Goal: Information Seeking & Learning: Learn about a topic

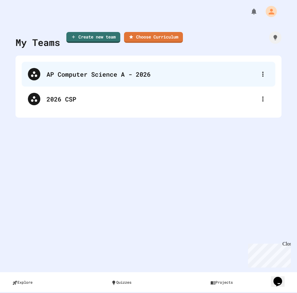
click at [113, 71] on div "AP Computer Science A - 2026" at bounding box center [152, 74] width 210 height 9
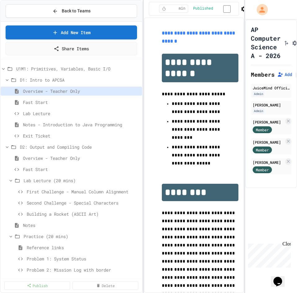
click at [143, 92] on div "**********" at bounding box center [148, 146] width 297 height 293
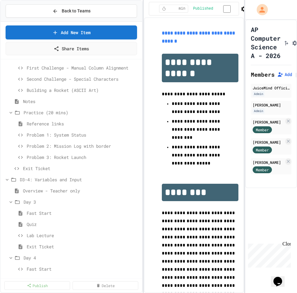
scroll to position [124, 0]
click at [46, 136] on span "Problem 1: System Status" at bounding box center [80, 134] width 107 height 7
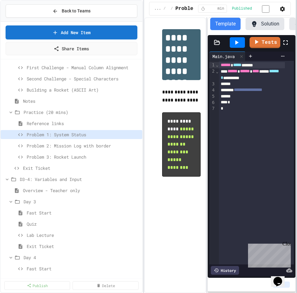
click at [297, 120] on html "**********" at bounding box center [148, 146] width 297 height 293
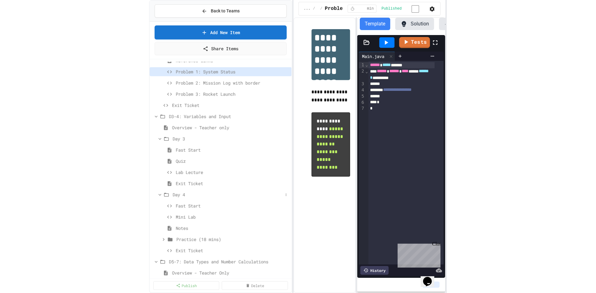
scroll to position [217, 0]
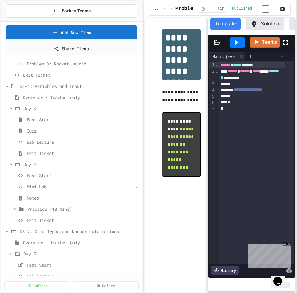
click at [43, 187] on span "Mini Lab" at bounding box center [80, 186] width 107 height 7
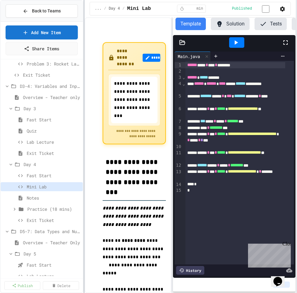
click at [83, 193] on div "**********" at bounding box center [148, 146] width 297 height 293
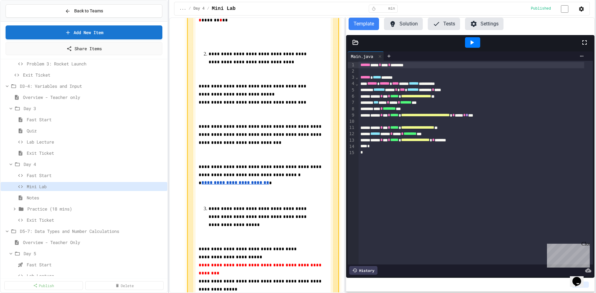
scroll to position [698, 0]
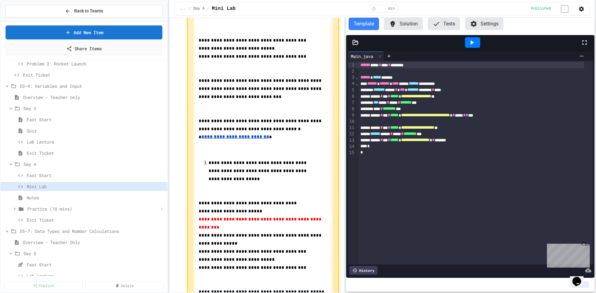
click at [35, 208] on span "Practice (18 mins)" at bounding box center [92, 209] width 131 height 7
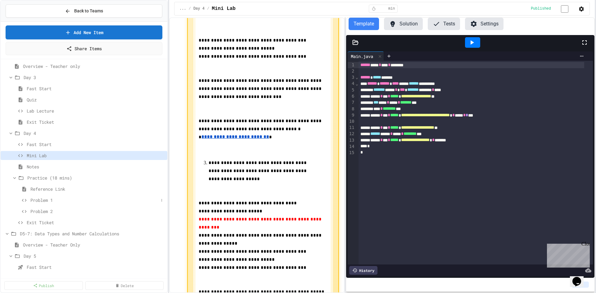
click at [45, 201] on span "Problem 1" at bounding box center [94, 200] width 128 height 7
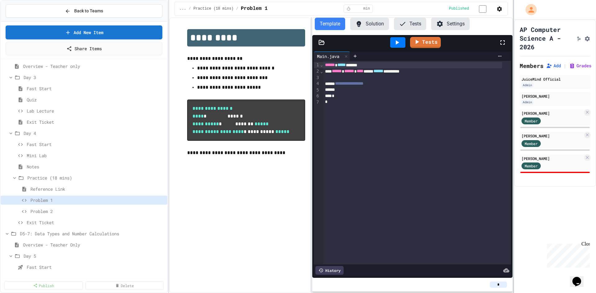
click at [297, 27] on div at bounding box center [513, 146] width 1 height 293
click at [47, 151] on div "Mini Lab" at bounding box center [84, 155] width 167 height 9
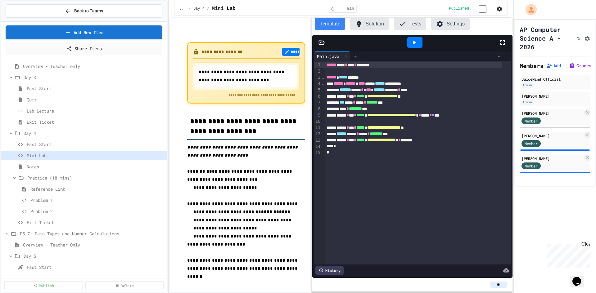
click at [297, 24] on button "Solution" at bounding box center [369, 24] width 39 height 12
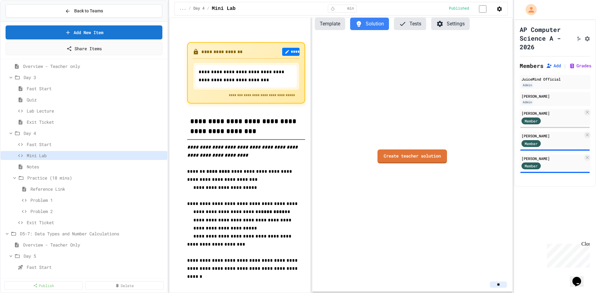
click at [297, 29] on button "Template" at bounding box center [330, 24] width 30 height 12
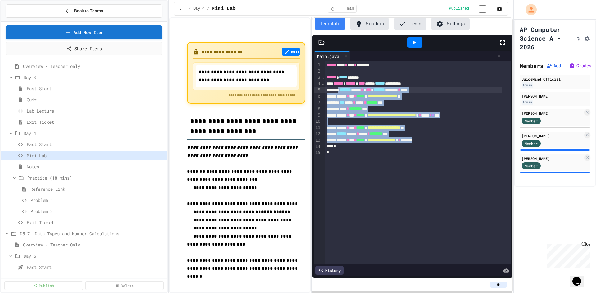
drag, startPoint x: 447, startPoint y: 142, endPoint x: 343, endPoint y: 91, distance: 115.9
click at [297, 91] on div "**********" at bounding box center [418, 163] width 186 height 204
drag, startPoint x: 359, startPoint y: 20, endPoint x: 363, endPoint y: 27, distance: 7.6
click at [297, 21] on button "Solution" at bounding box center [369, 24] width 39 height 12
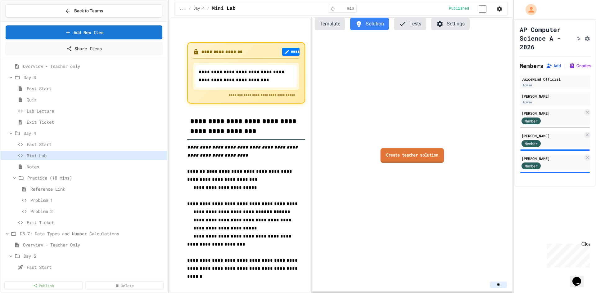
click at [297, 155] on link "Create teacher solution" at bounding box center [413, 155] width 64 height 15
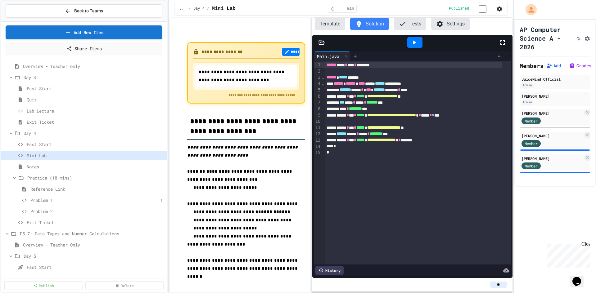
click at [41, 201] on span "Problem 1" at bounding box center [94, 200] width 128 height 7
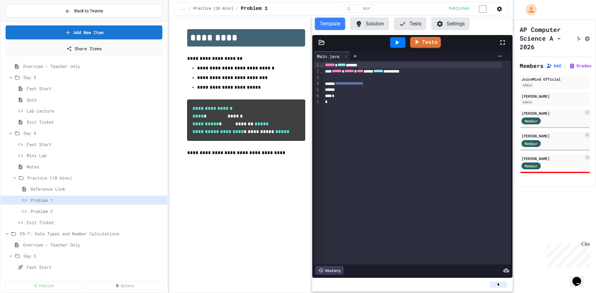
click at [297, 29] on button "Solution" at bounding box center [369, 24] width 39 height 12
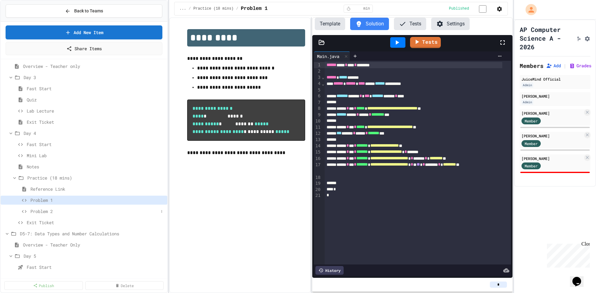
click at [42, 212] on span "Problem 2" at bounding box center [94, 211] width 128 height 7
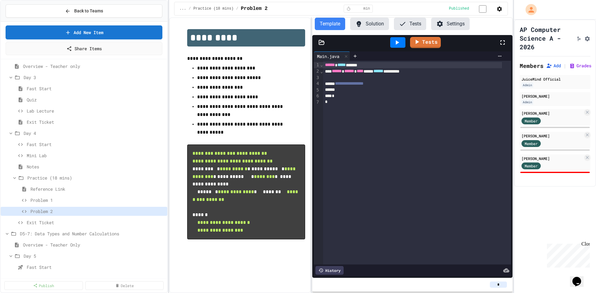
click at [297, 28] on button "Solution" at bounding box center [369, 24] width 39 height 12
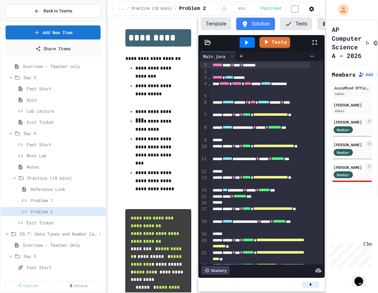
click at [33, 234] on span "D5-7: Data Types and Number Calculations" at bounding box center [58, 234] width 77 height 7
click at [33, 234] on span "D5-7: Data Types and Number Calculations" at bounding box center [61, 234] width 83 height 7
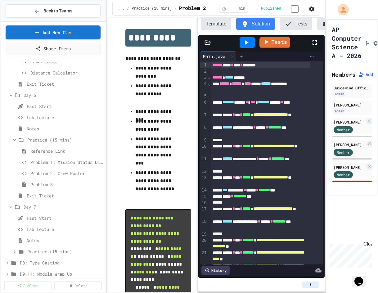
scroll to position [559, 0]
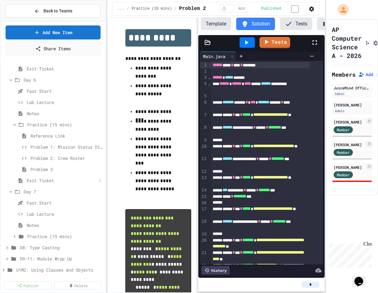
click at [25, 178] on div "Exit Ticket" at bounding box center [53, 180] width 105 height 9
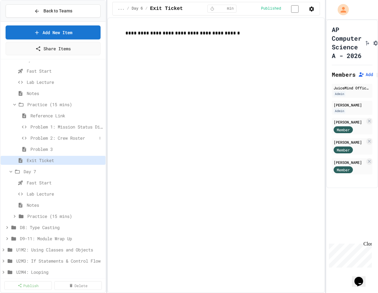
scroll to position [590, 0]
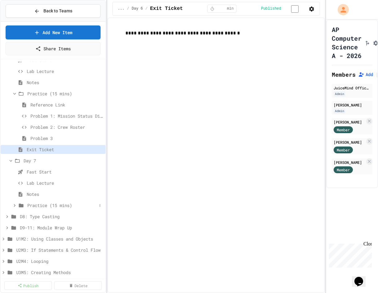
click at [39, 204] on span "Practice (15 mins)" at bounding box center [62, 205] width 70 height 7
click at [27, 169] on span "Fast Start" at bounding box center [62, 172] width 70 height 7
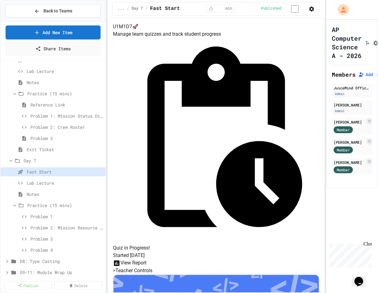
click at [147, 259] on button "View Report" at bounding box center [130, 263] width 34 height 8
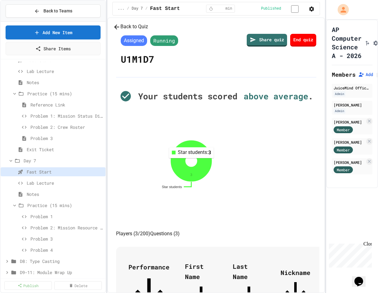
click at [212, 181] on icon at bounding box center [191, 161] width 41 height 41
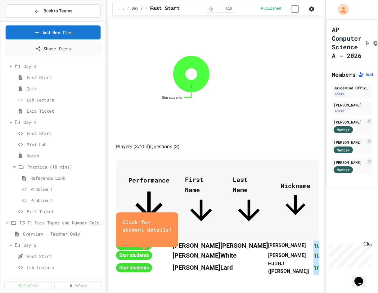
scroll to position [248, 0]
